Goal: Task Accomplishment & Management: Use online tool/utility

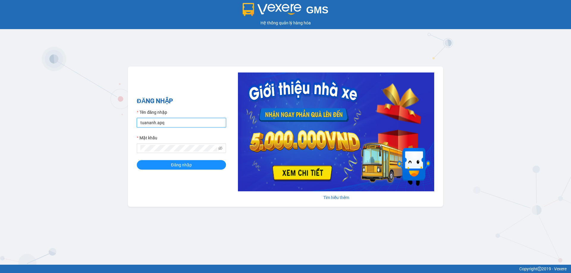
click at [177, 124] on input "tuananh.apq" at bounding box center [181, 123] width 89 height 10
type input "dvthong.apq"
click at [137, 160] on button "Đăng nhập" at bounding box center [181, 165] width 89 height 10
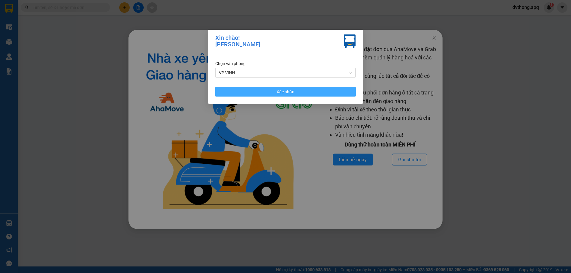
click at [296, 88] on button "Xác nhận" at bounding box center [285, 92] width 140 height 10
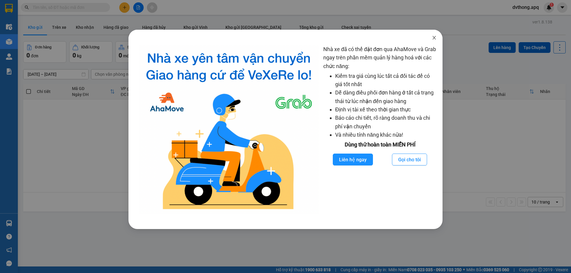
click at [435, 39] on icon "close" at bounding box center [434, 37] width 5 height 5
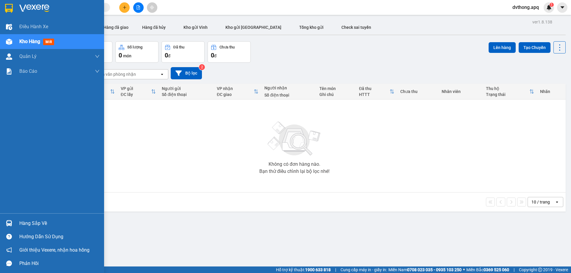
click at [41, 226] on div "Hàng sắp về" at bounding box center [59, 223] width 80 height 9
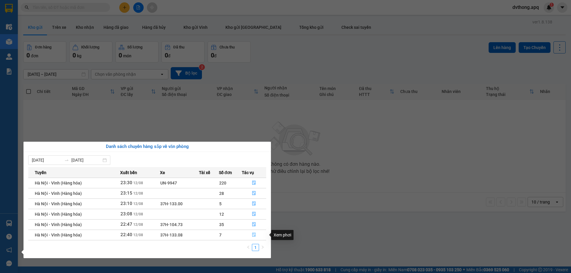
click at [252, 236] on icon "file-done" at bounding box center [254, 235] width 4 height 4
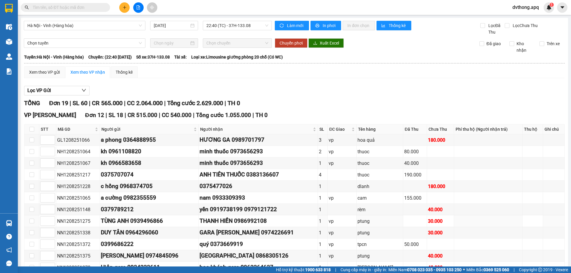
scroll to position [164, 0]
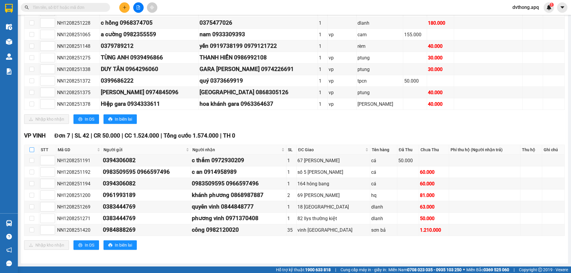
click at [31, 148] on input "checkbox" at bounding box center [31, 150] width 5 height 5
checkbox input "true"
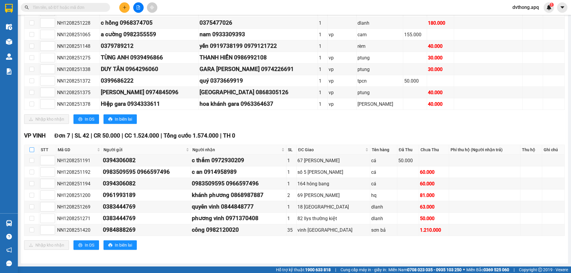
checkbox input "true"
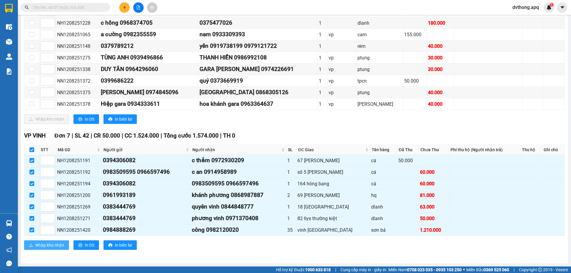
click at [52, 248] on span "Nhập kho nhận" at bounding box center [49, 245] width 29 height 7
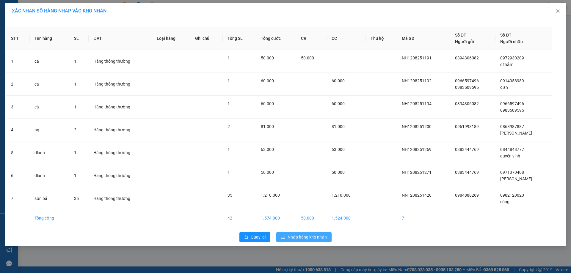
click at [301, 237] on span "Nhập hàng kho nhận" at bounding box center [307, 237] width 39 height 7
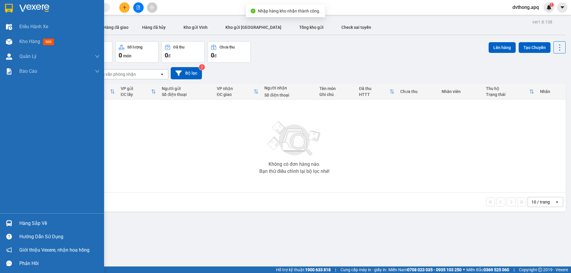
click at [14, 223] on div "Hàng sắp về" at bounding box center [52, 223] width 104 height 13
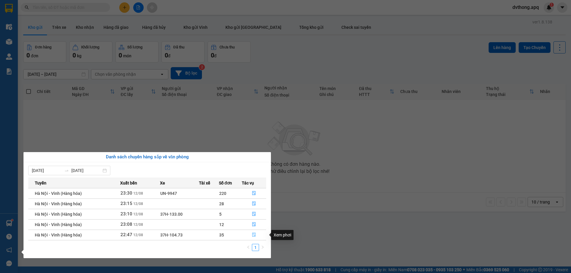
click at [255, 235] on icon "file-done" at bounding box center [254, 235] width 4 height 4
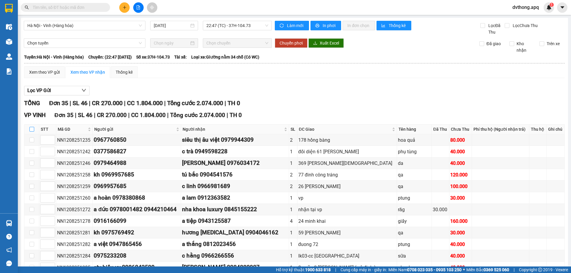
click at [32, 130] on input "checkbox" at bounding box center [31, 129] width 5 height 5
checkbox input "true"
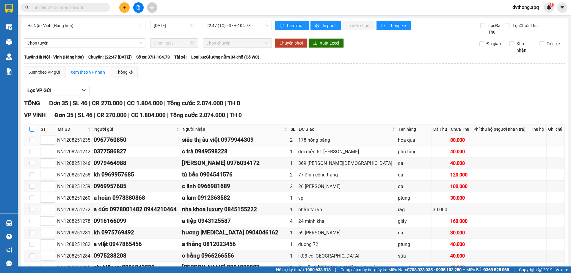
checkbox input "true"
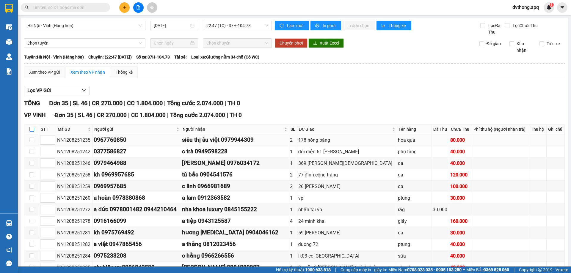
checkbox input "true"
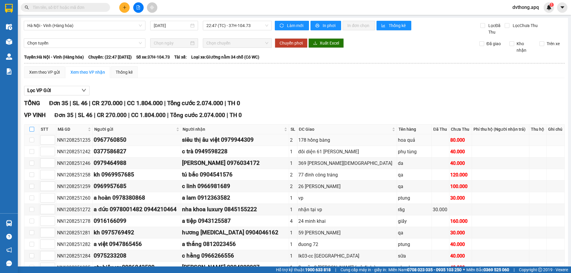
checkbox input "true"
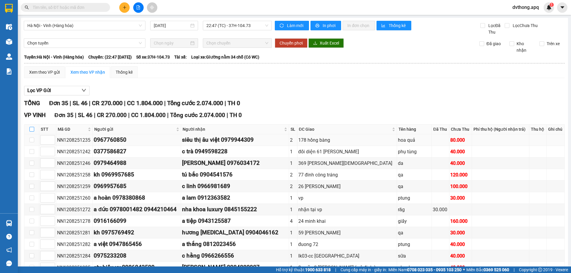
checkbox input "true"
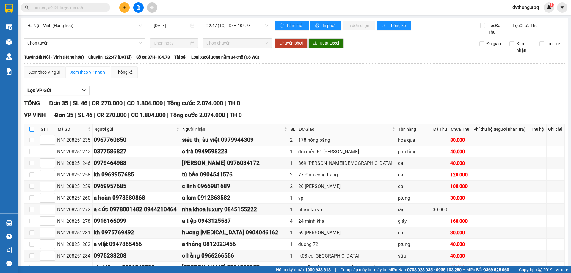
checkbox input "true"
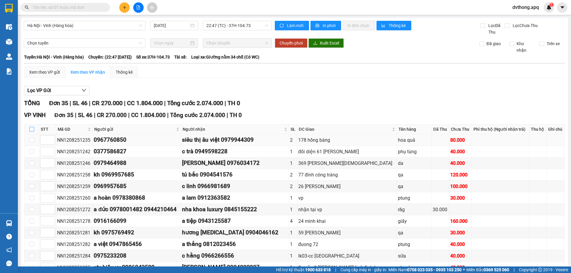
checkbox input "true"
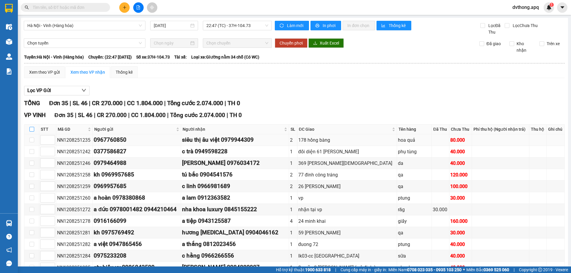
checkbox input "true"
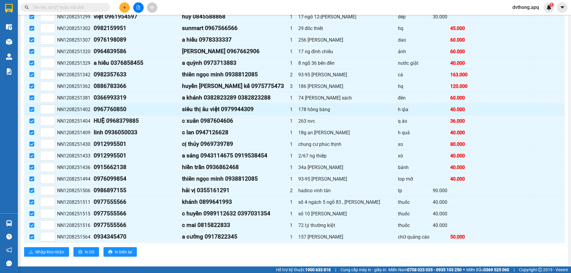
scroll to position [304, 0]
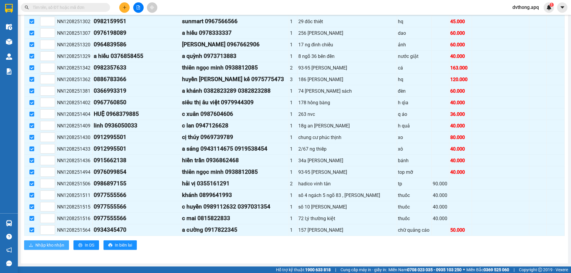
click at [46, 247] on span "Nhập kho nhận" at bounding box center [49, 245] width 29 height 7
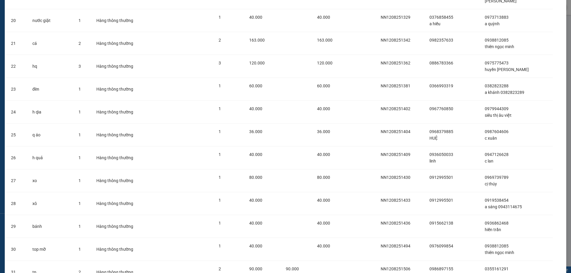
scroll to position [622, 0]
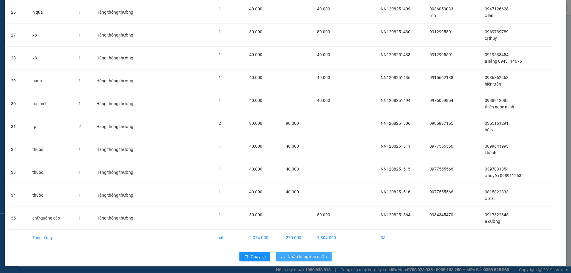
click at [308, 256] on span "Nhập hàng kho nhận" at bounding box center [307, 257] width 39 height 7
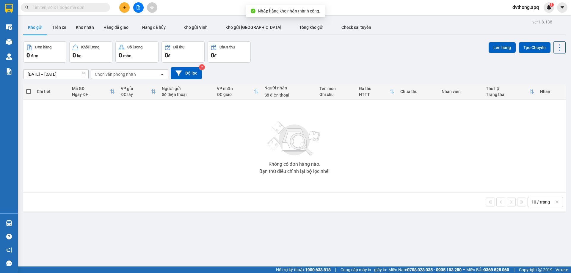
click at [43, 223] on div "ver 1.8.138 Kho gửi Trên xe Kho nhận Hàng đã giao Hàng đã hủy Kho gửi [PERSON_N…" at bounding box center [294, 154] width 547 height 273
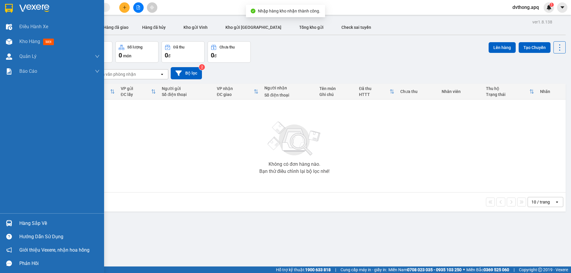
click at [10, 226] on img at bounding box center [9, 223] width 6 height 6
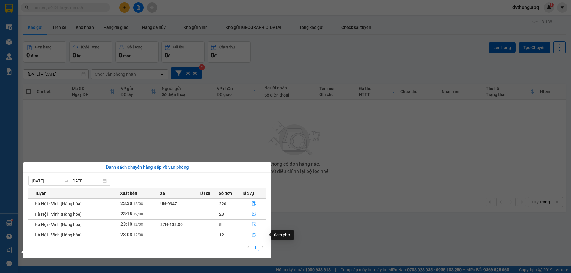
click at [253, 235] on icon "file-done" at bounding box center [254, 235] width 4 height 4
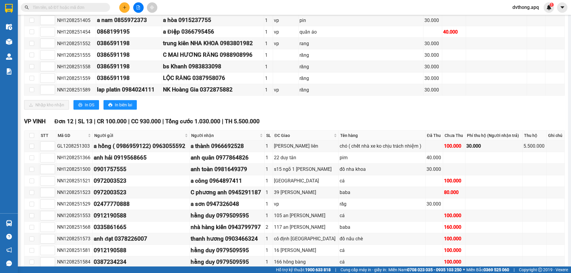
scroll to position [357, 0]
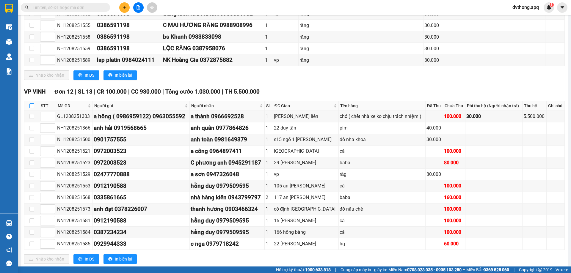
click at [30, 106] on input "checkbox" at bounding box center [31, 106] width 5 height 5
checkbox input "true"
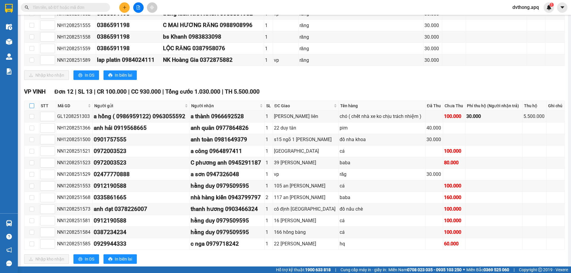
checkbox input "true"
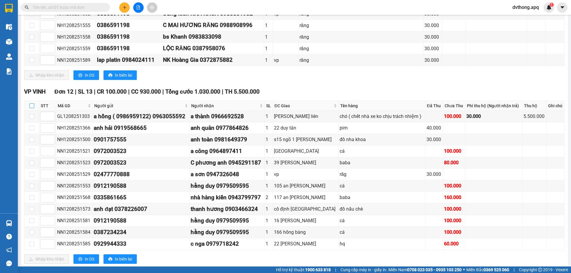
checkbox input "true"
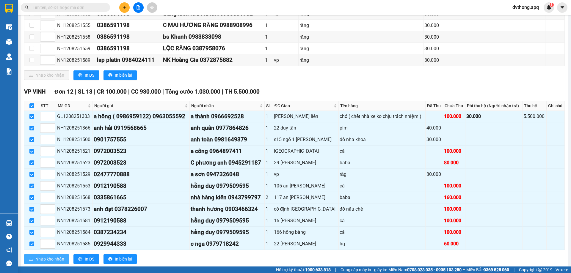
click at [56, 257] on span "Nhập kho nhận" at bounding box center [49, 259] width 29 height 7
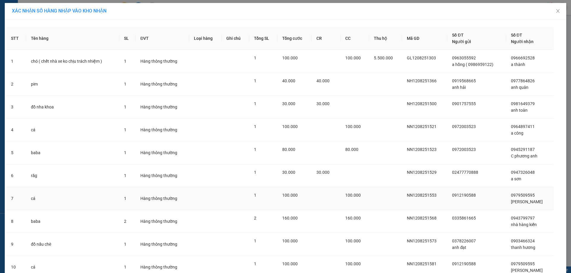
scroll to position [95, 0]
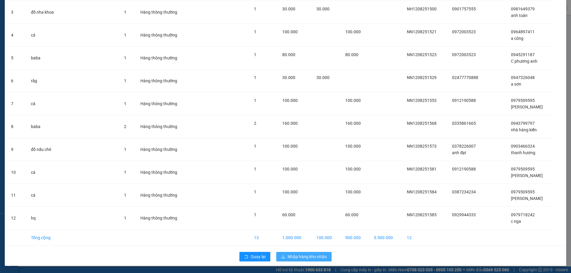
click at [304, 260] on span "Nhập hàng kho nhận" at bounding box center [307, 257] width 39 height 7
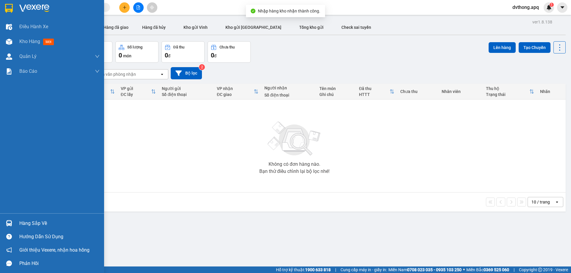
click at [15, 226] on div "Hàng sắp về" at bounding box center [52, 223] width 104 height 13
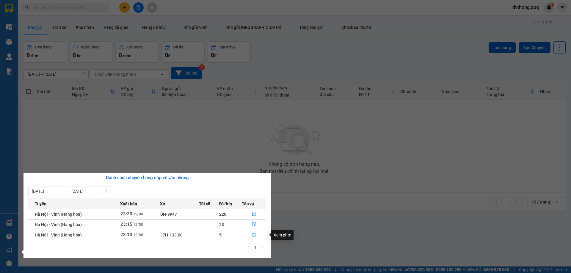
click at [254, 234] on icon "file-done" at bounding box center [254, 235] width 4 height 4
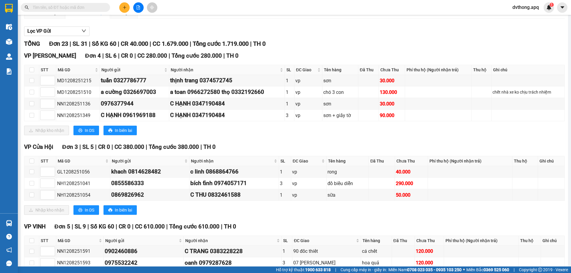
scroll to position [208, 0]
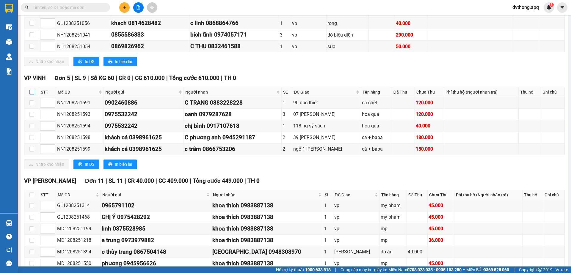
click at [29, 93] on input "checkbox" at bounding box center [31, 92] width 5 height 5
checkbox input "true"
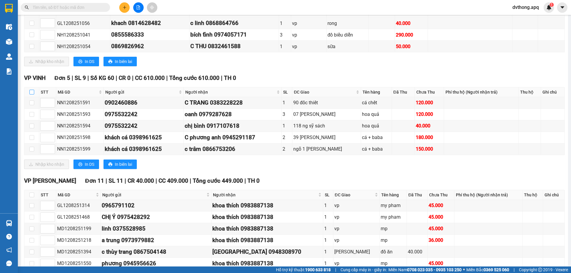
checkbox input "true"
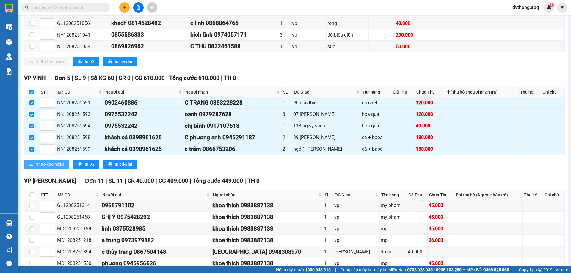
click at [47, 165] on span "Nhập kho nhận" at bounding box center [49, 164] width 29 height 7
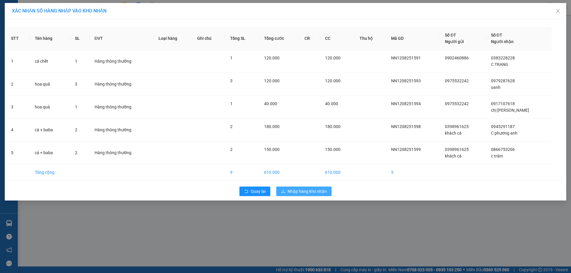
click at [309, 190] on span "Nhập hàng kho nhận" at bounding box center [307, 191] width 39 height 7
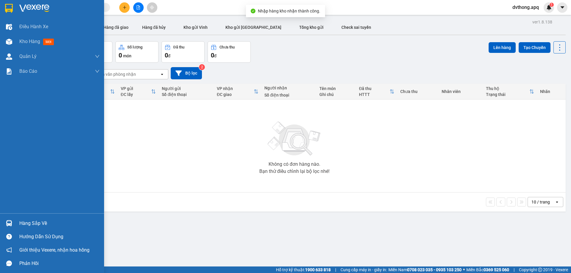
click at [32, 221] on div "Hàng sắp về" at bounding box center [59, 223] width 80 height 9
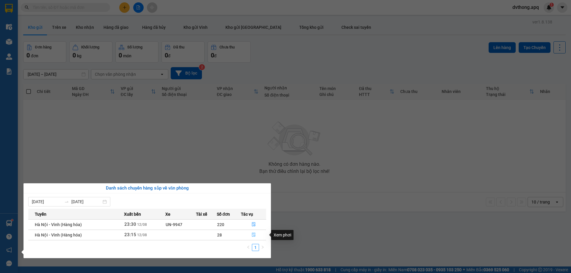
click at [255, 234] on icon "file-done" at bounding box center [254, 235] width 4 height 4
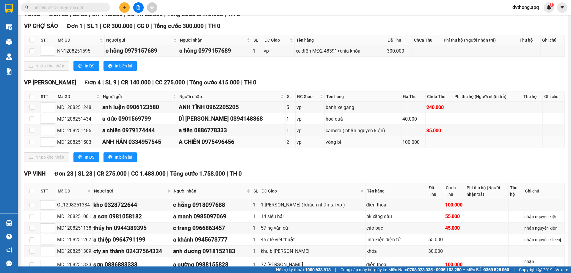
scroll to position [119, 0]
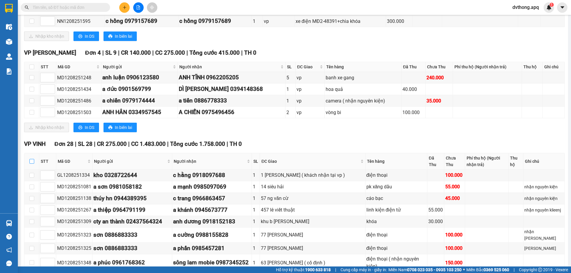
click at [33, 159] on input "checkbox" at bounding box center [31, 161] width 5 height 5
checkbox input "true"
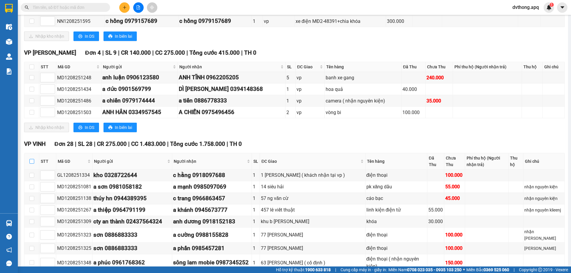
checkbox input "true"
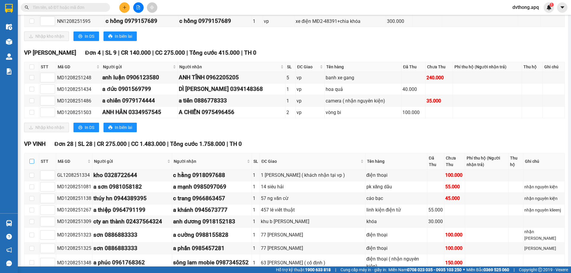
checkbox input "true"
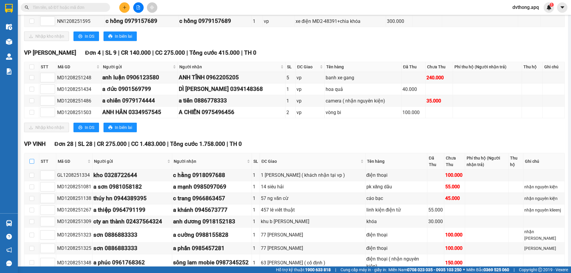
checkbox input "true"
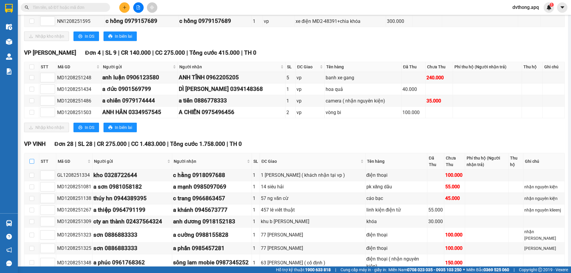
checkbox input "true"
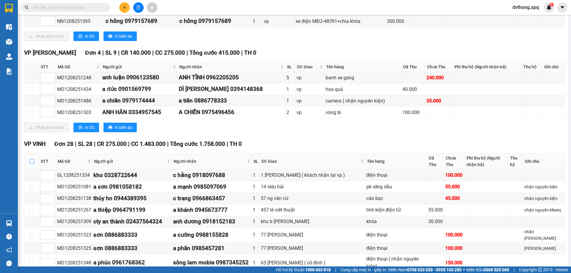
checkbox input "true"
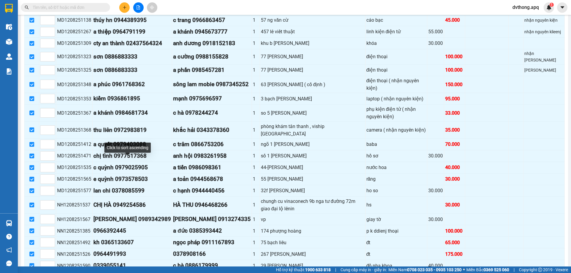
scroll to position [406, 0]
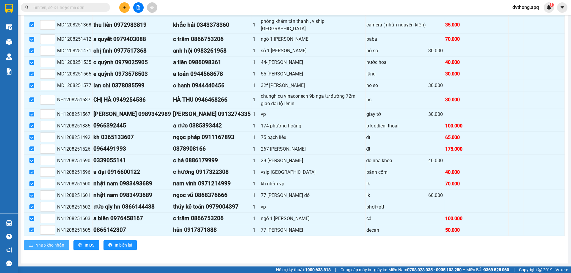
click at [51, 247] on span "Nhập kho nhận" at bounding box center [49, 245] width 29 height 7
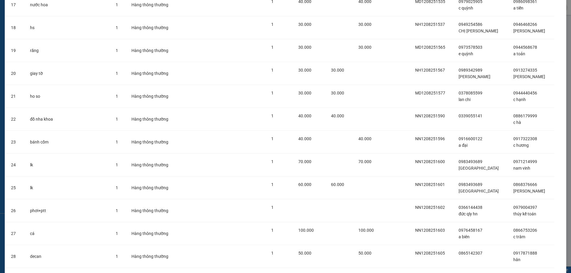
scroll to position [455, 0]
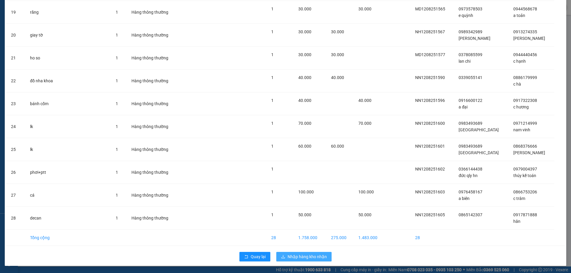
click at [311, 256] on span "Nhập hàng kho nhận" at bounding box center [307, 257] width 39 height 7
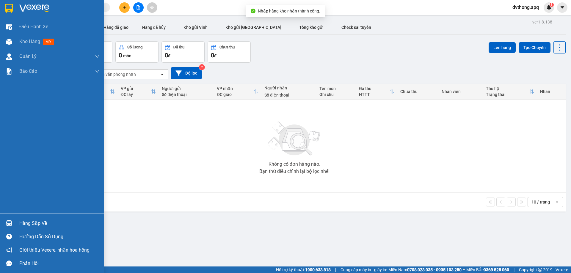
click at [17, 225] on div "Hàng sắp về" at bounding box center [52, 223] width 104 height 13
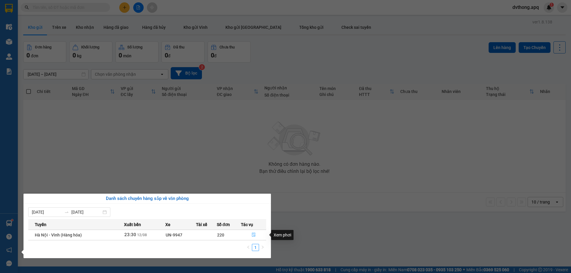
click at [253, 234] on icon "file-done" at bounding box center [254, 235] width 4 height 4
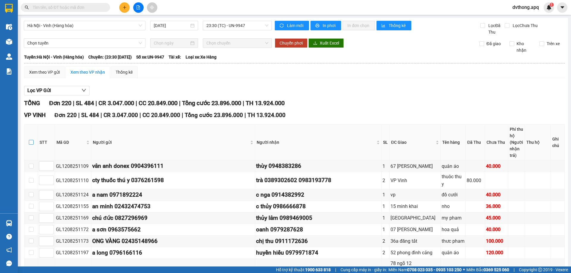
click at [30, 140] on input "checkbox" at bounding box center [31, 142] width 5 height 5
checkbox input "true"
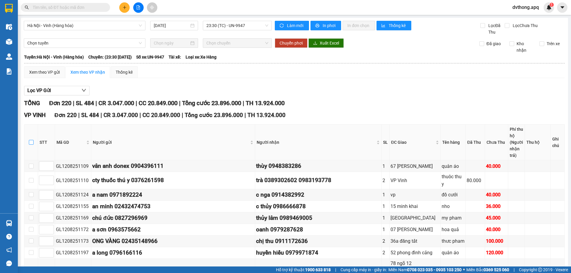
checkbox input "true"
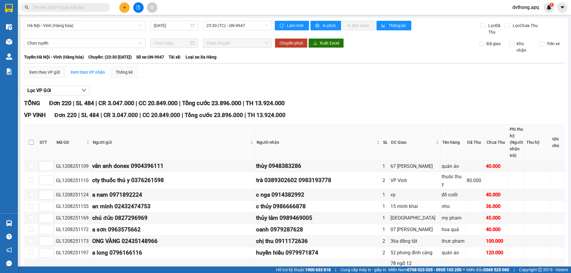
checkbox input "true"
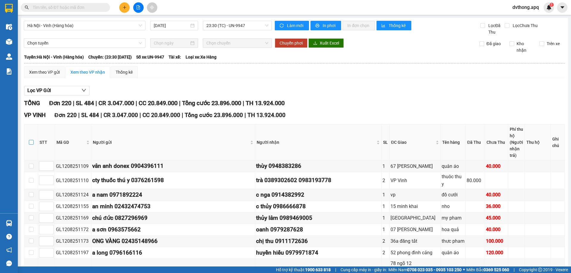
checkbox input "true"
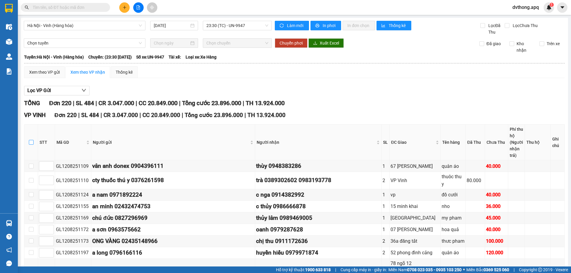
checkbox input "true"
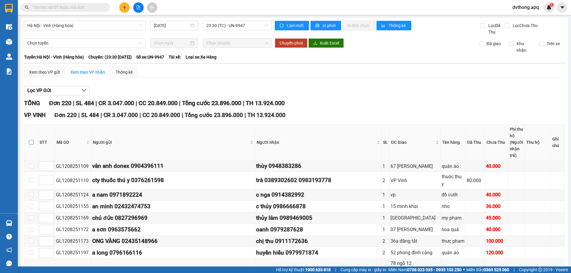
checkbox input "true"
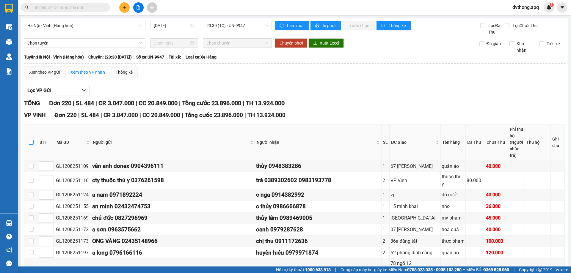
checkbox input "true"
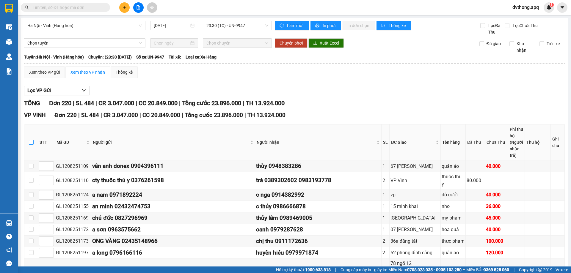
checkbox input "true"
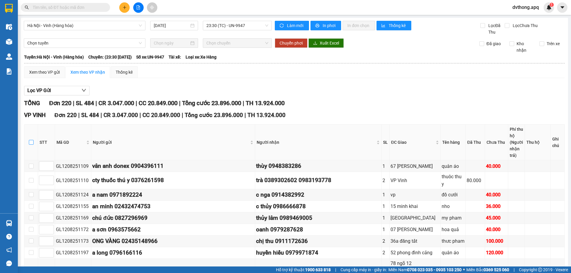
checkbox input "true"
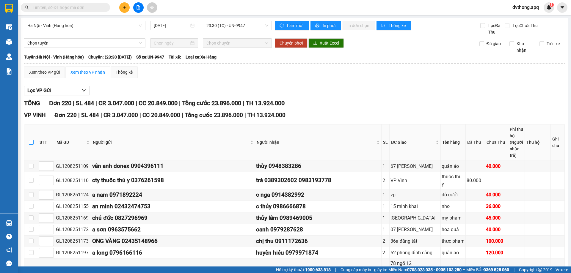
checkbox input "true"
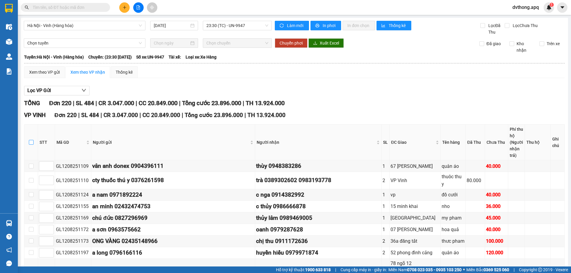
checkbox input "true"
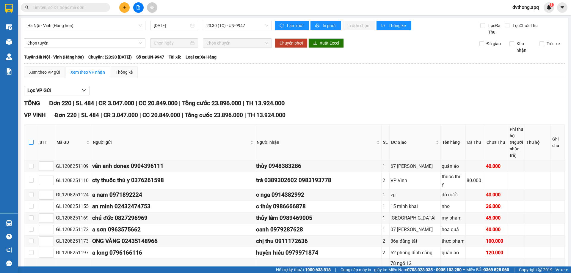
checkbox input "true"
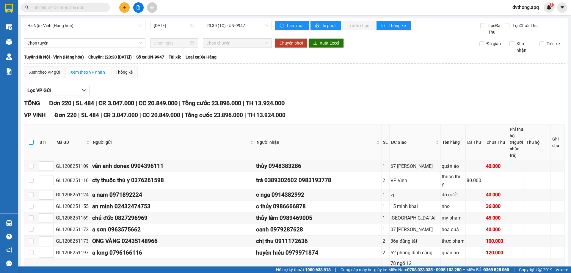
checkbox input "true"
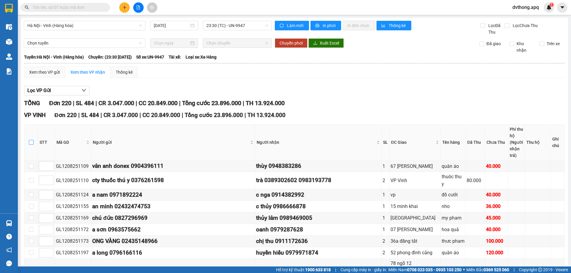
checkbox input "true"
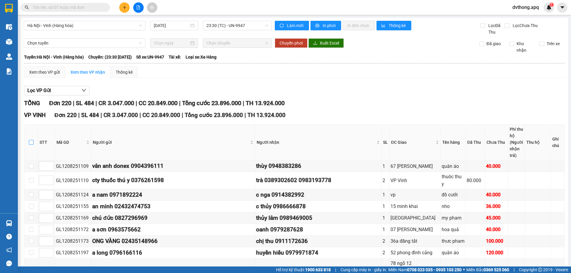
checkbox input "true"
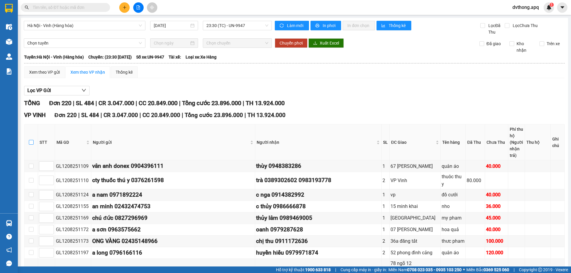
checkbox input "true"
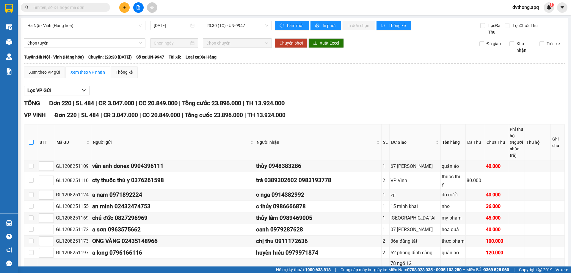
checkbox input "true"
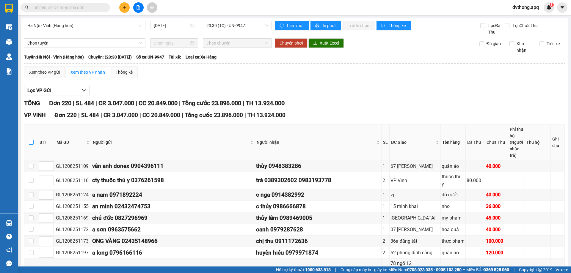
checkbox input "true"
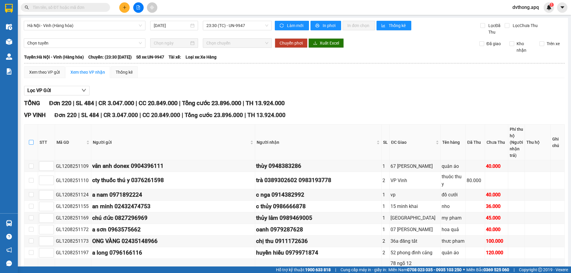
checkbox input "true"
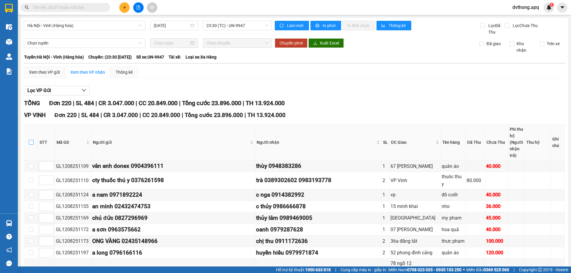
checkbox input "true"
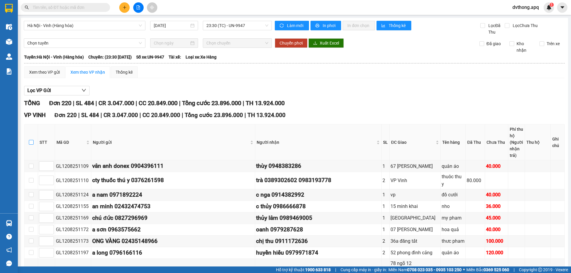
checkbox input "true"
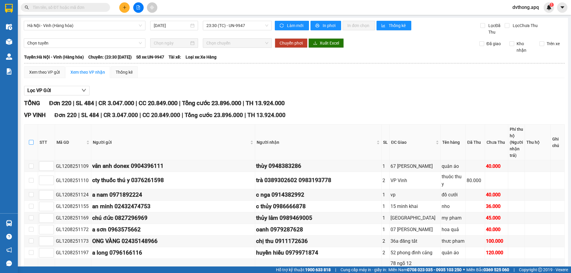
checkbox input "true"
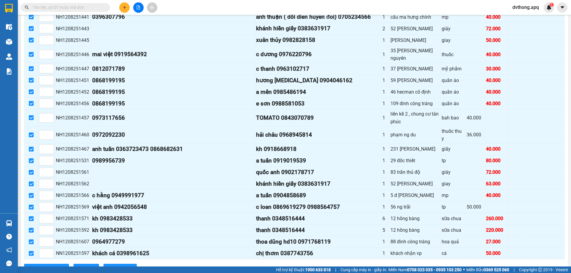
scroll to position [3039, 0]
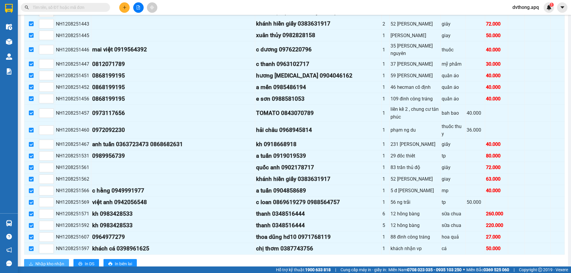
click at [57, 261] on span "Nhập kho nhận" at bounding box center [49, 264] width 29 height 7
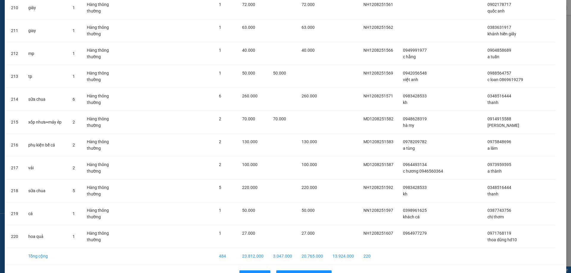
scroll to position [4873, 0]
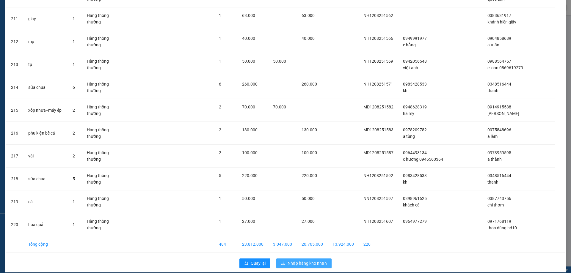
click at [307, 260] on span "Nhập hàng kho nhận" at bounding box center [307, 263] width 39 height 7
